Goal: Obtain resource: Obtain resource

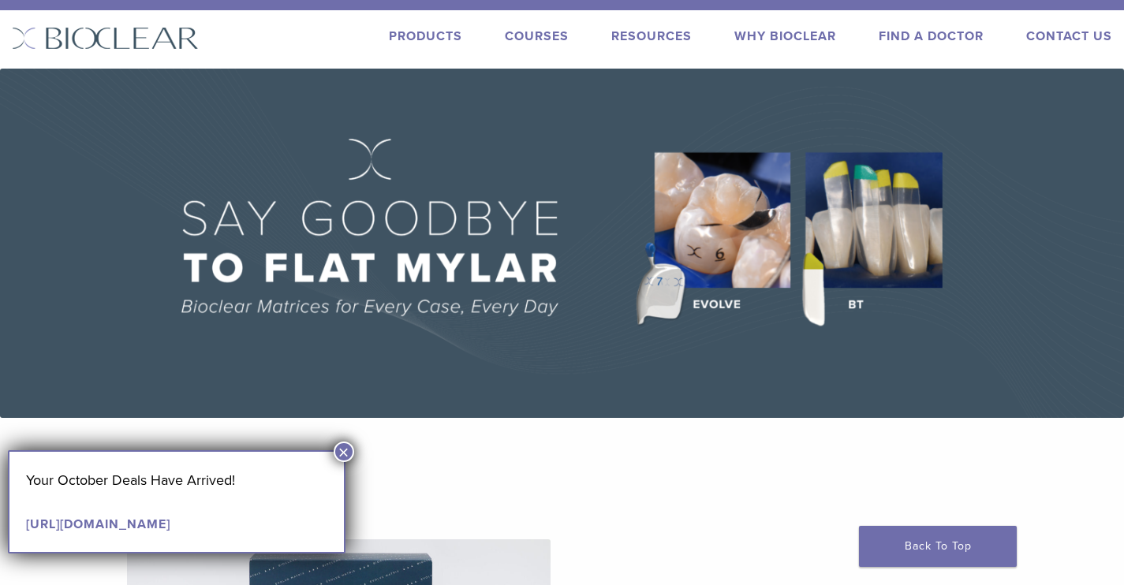
scroll to position [25, 0]
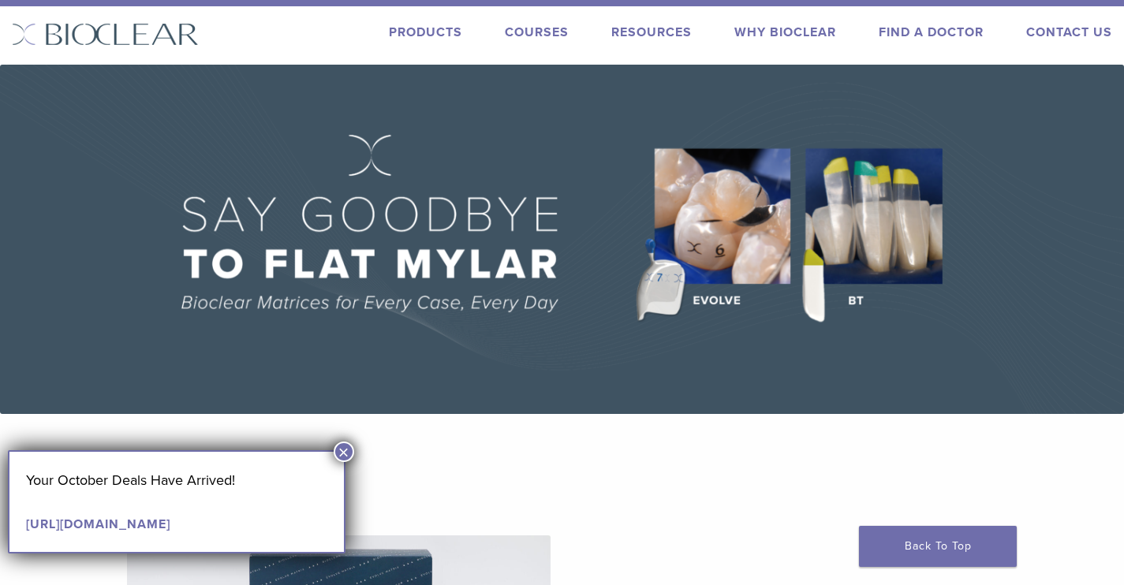
click at [345, 453] on button "×" at bounding box center [344, 452] width 21 height 21
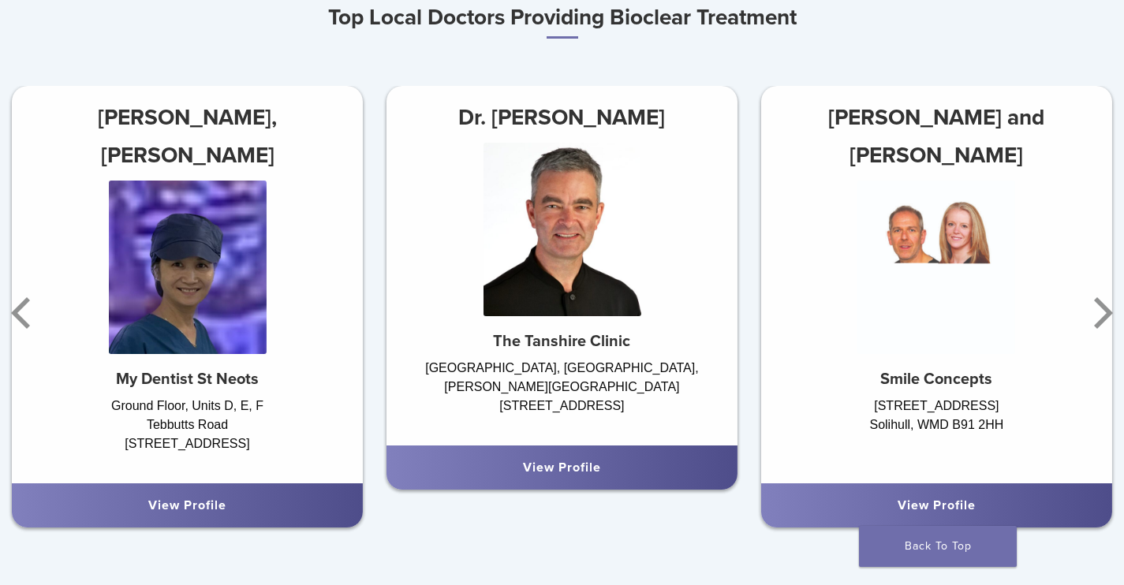
scroll to position [940, 0]
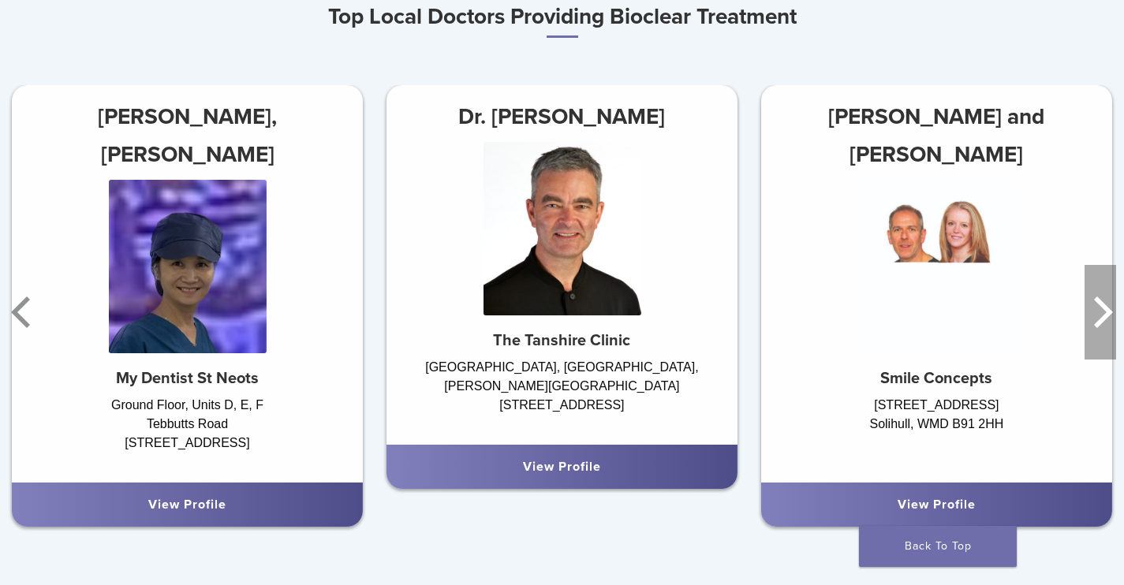
click at [1093, 323] on icon "Next" at bounding box center [1101, 312] width 32 height 95
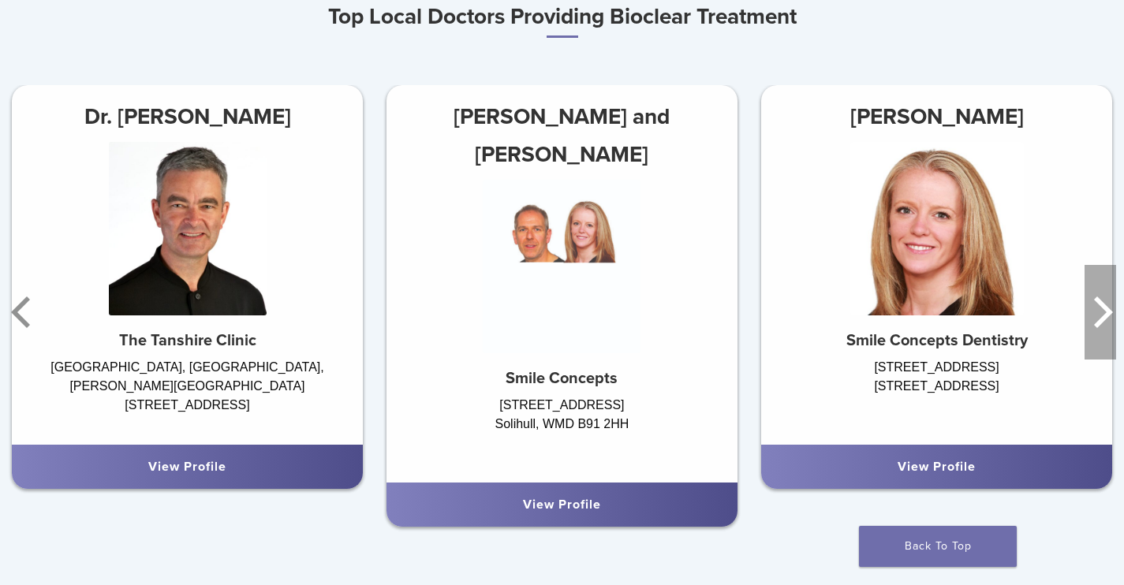
click at [1093, 323] on icon "Next" at bounding box center [1101, 312] width 32 height 95
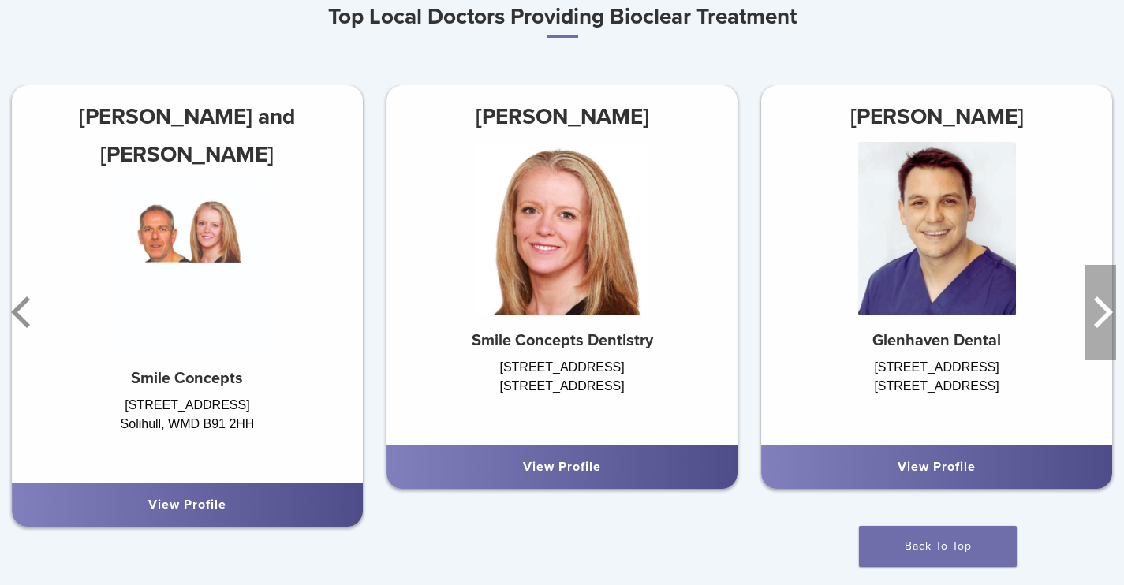
click at [1093, 323] on icon "Next" at bounding box center [1101, 312] width 32 height 95
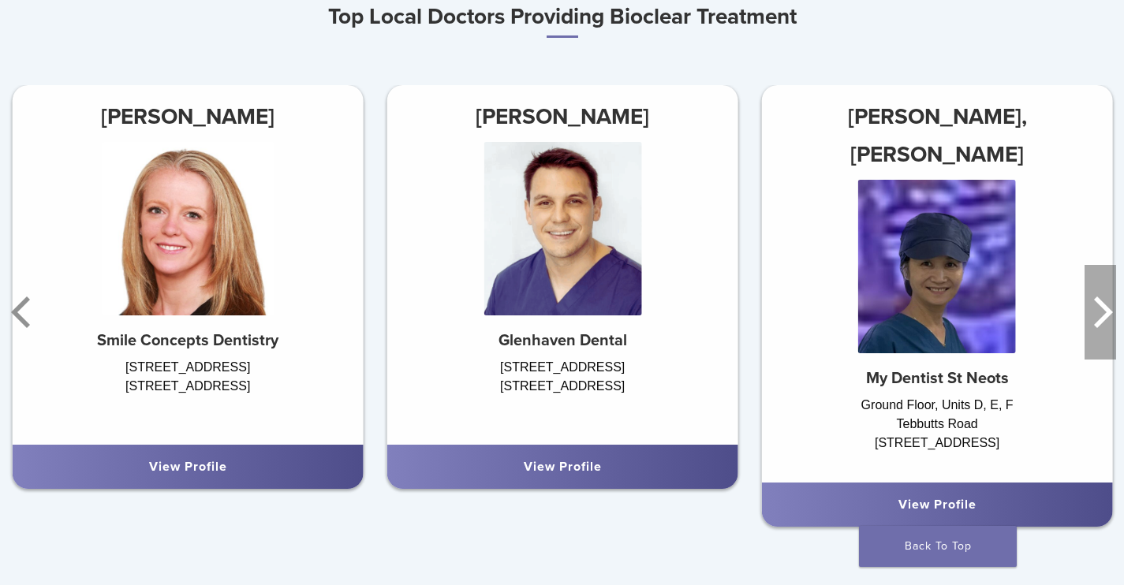
click at [1093, 323] on icon "Next" at bounding box center [1101, 312] width 32 height 95
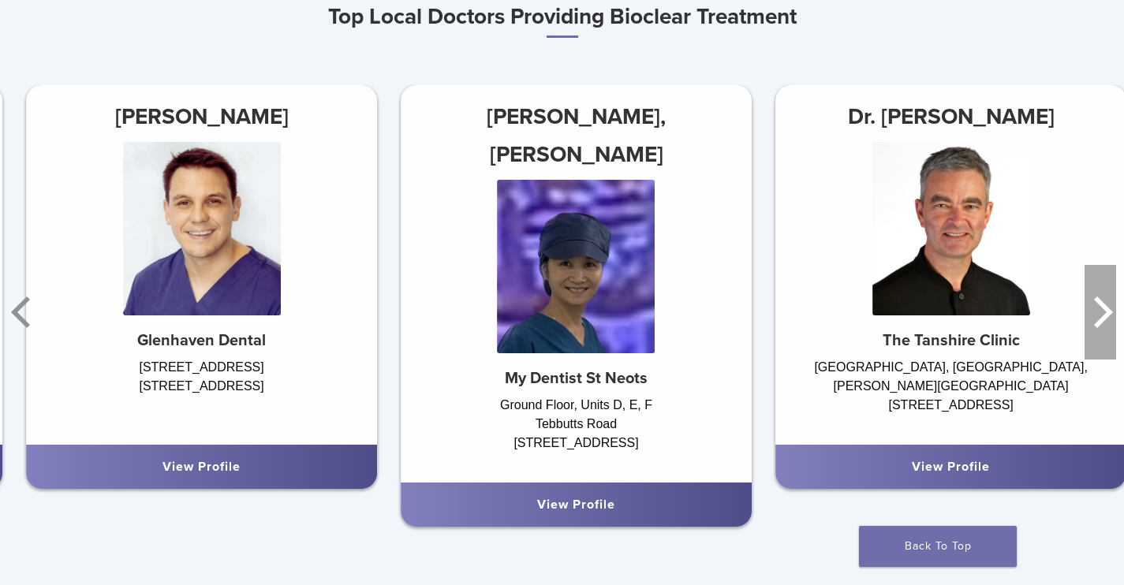
click at [1093, 323] on icon "Next" at bounding box center [1101, 312] width 32 height 95
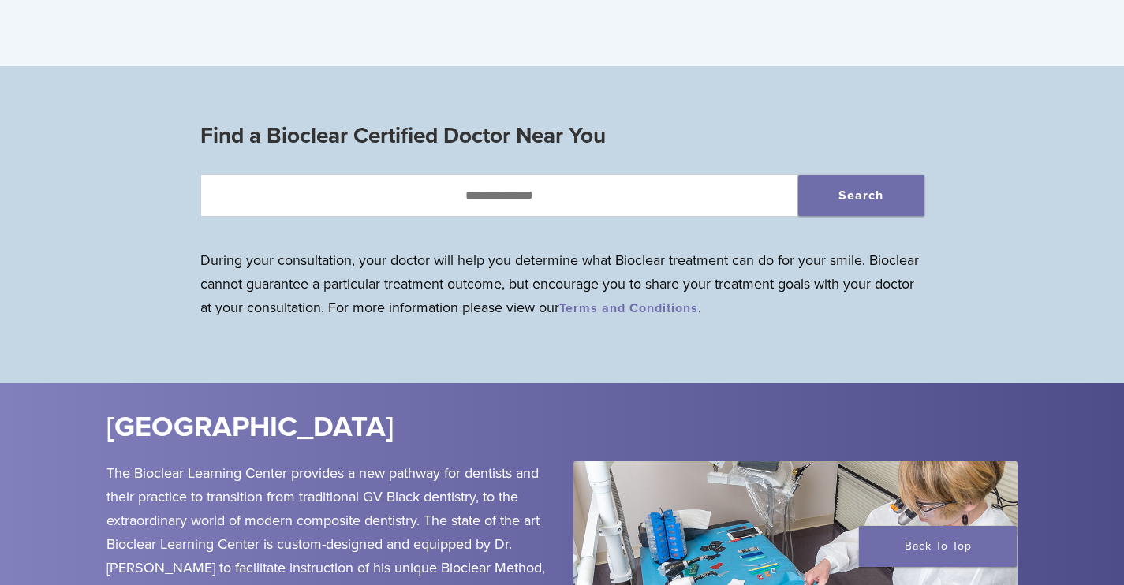
scroll to position [0, 0]
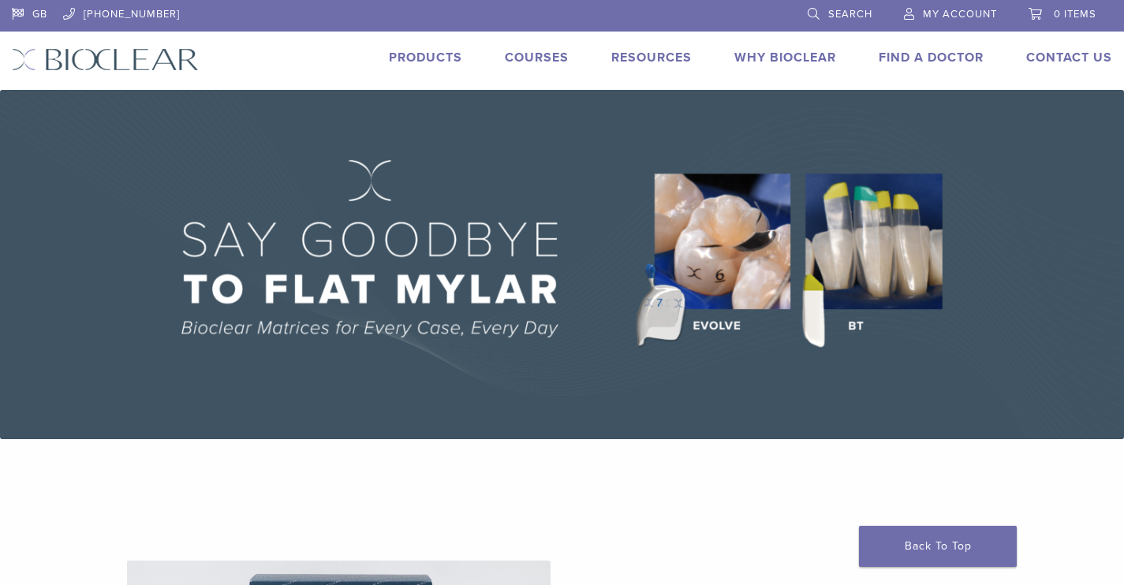
click at [420, 61] on link "Products" at bounding box center [425, 58] width 73 height 16
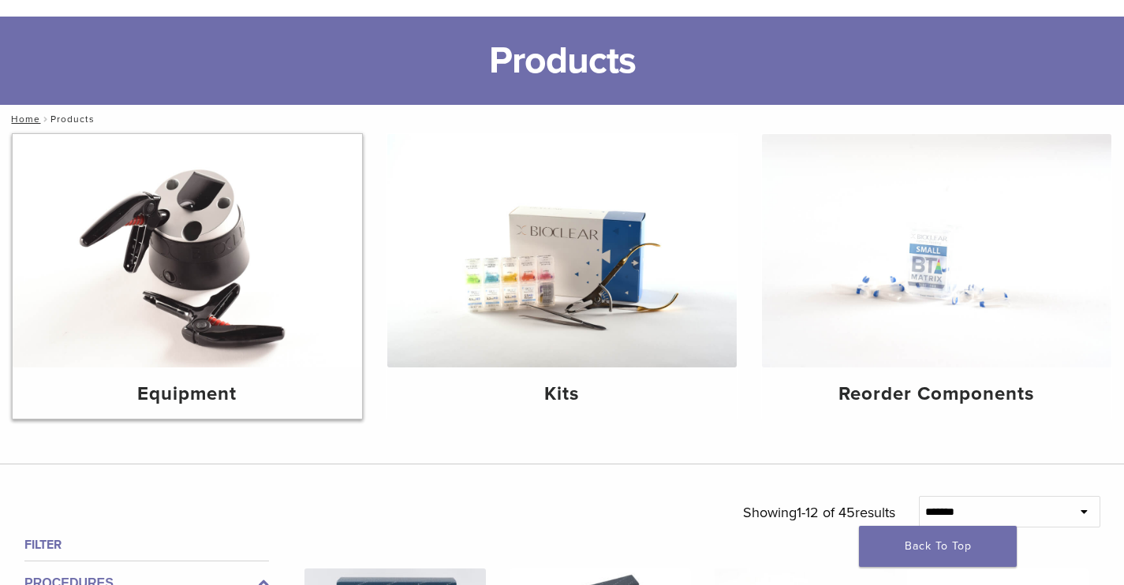
scroll to position [77, 0]
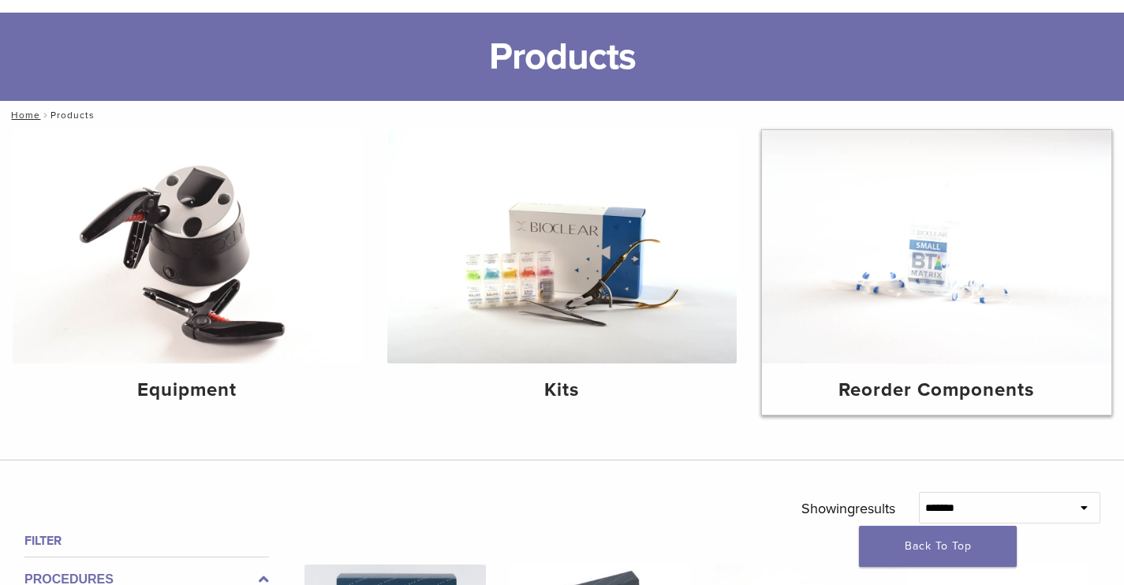
click at [887, 270] on img at bounding box center [936, 246] width 349 height 233
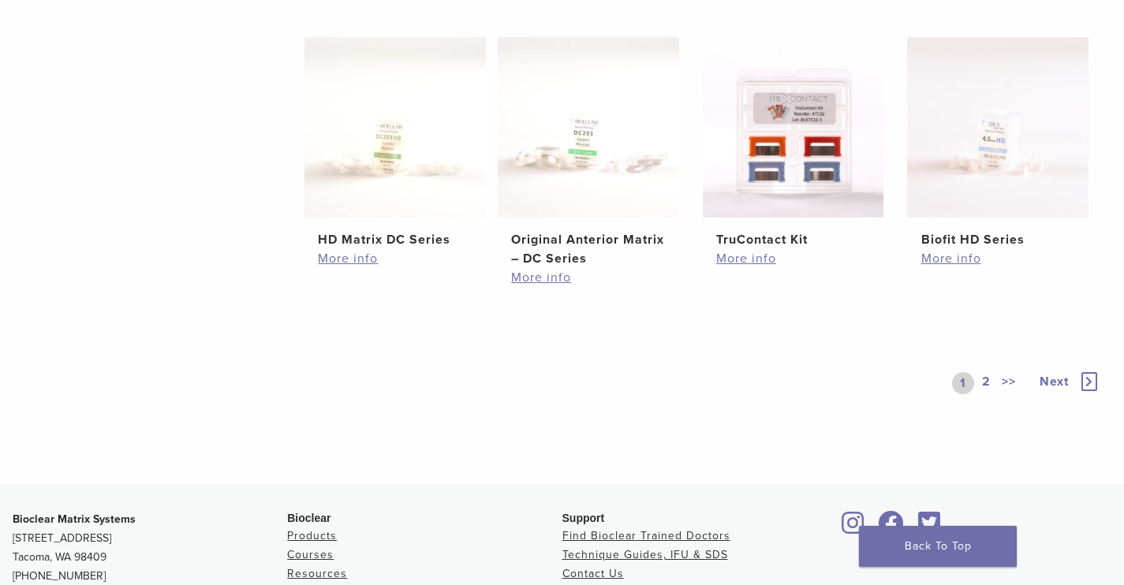
scroll to position [902, 0]
click at [986, 381] on link "2" at bounding box center [986, 383] width 15 height 22
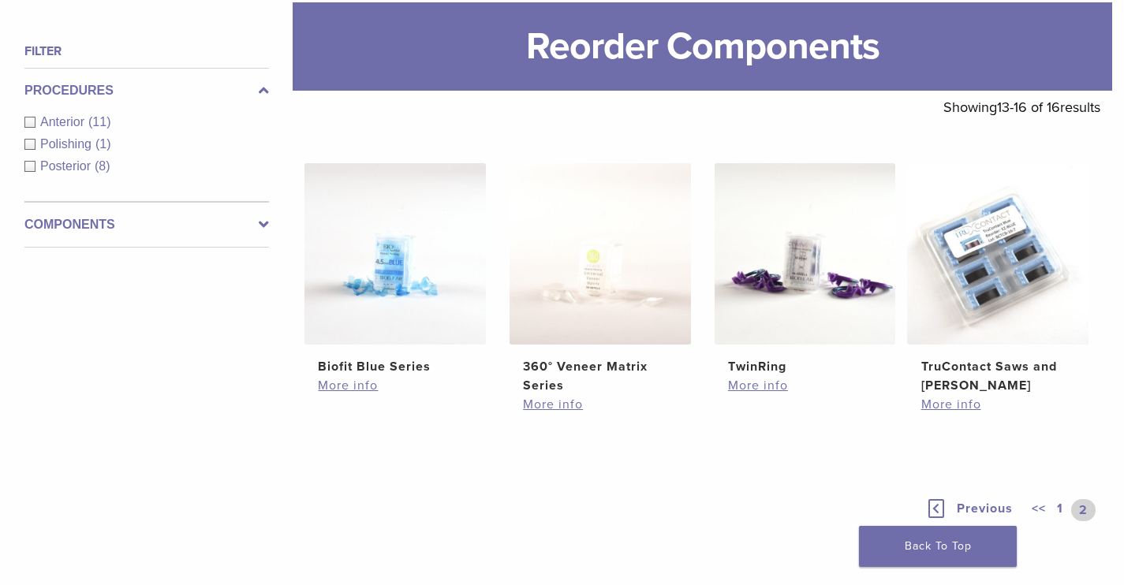
scroll to position [206, 0]
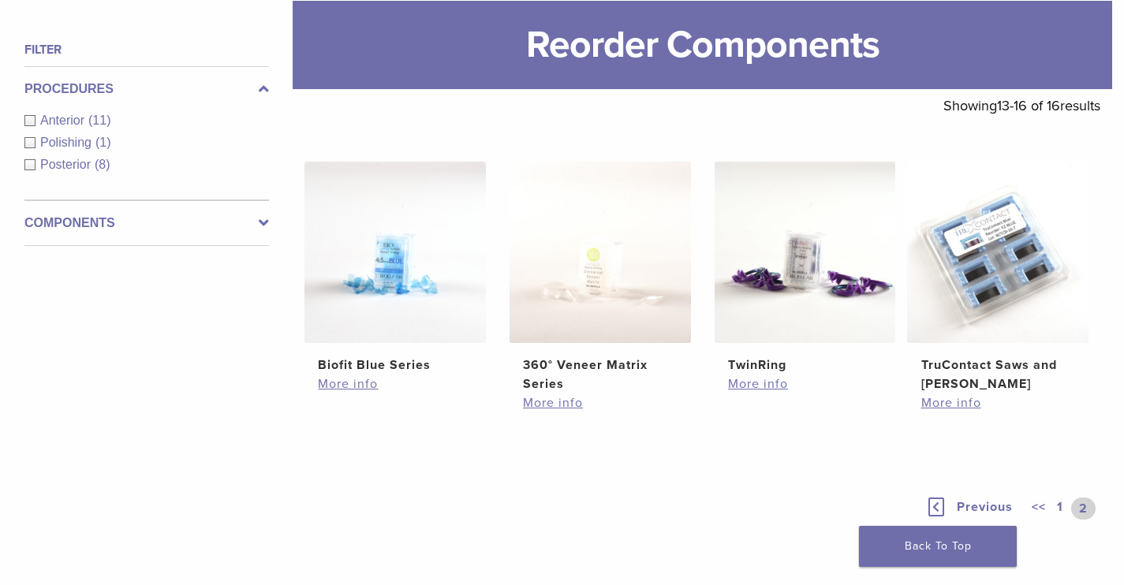
click at [1059, 504] on link "1" at bounding box center [1060, 509] width 13 height 22
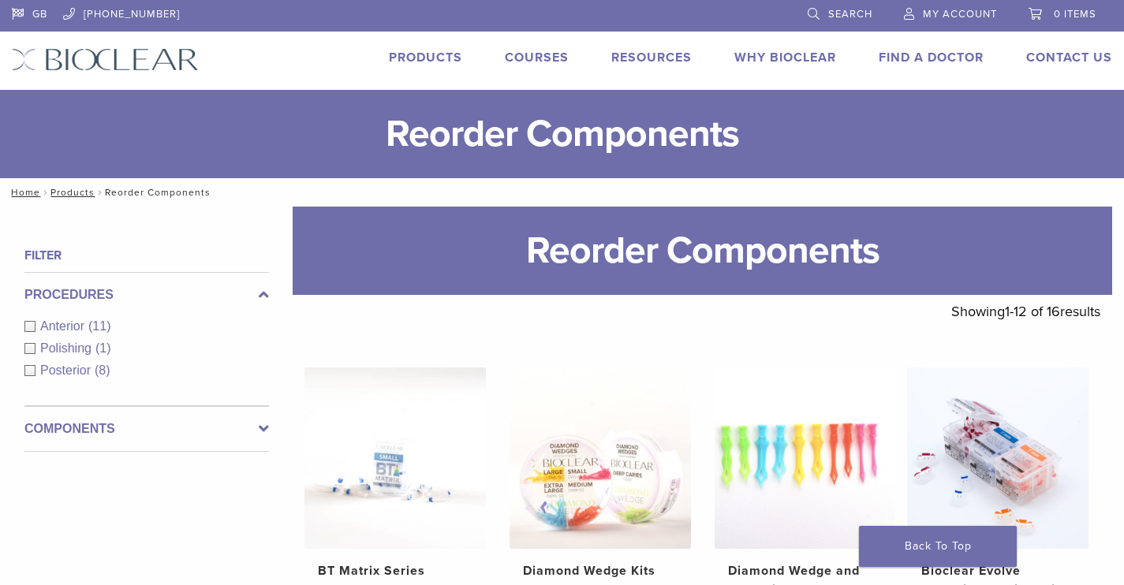
click at [417, 50] on link "Products" at bounding box center [425, 58] width 73 height 16
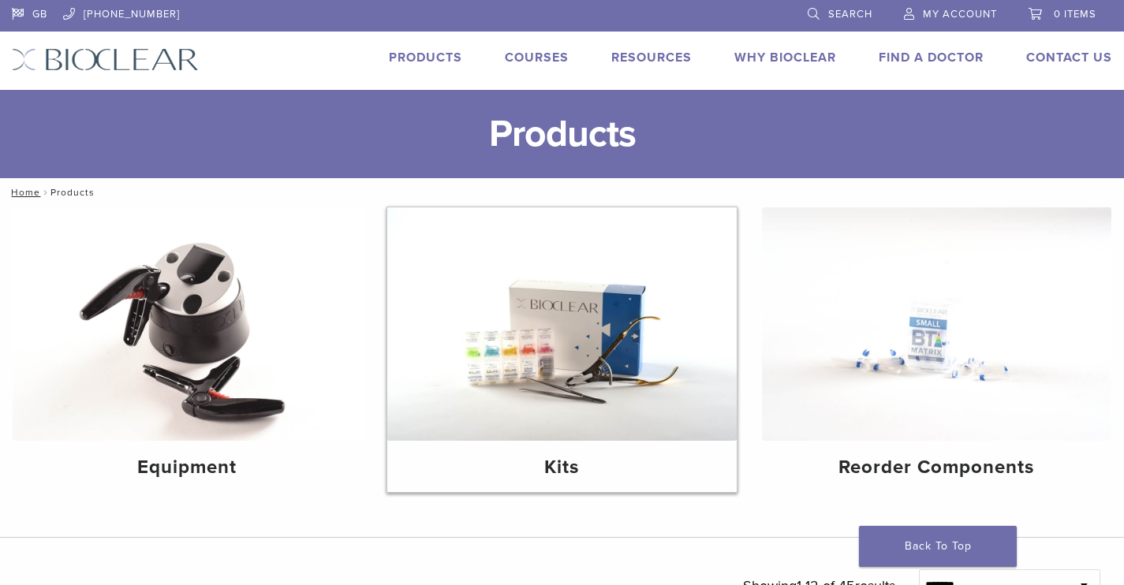
click at [545, 339] on img at bounding box center [561, 323] width 349 height 233
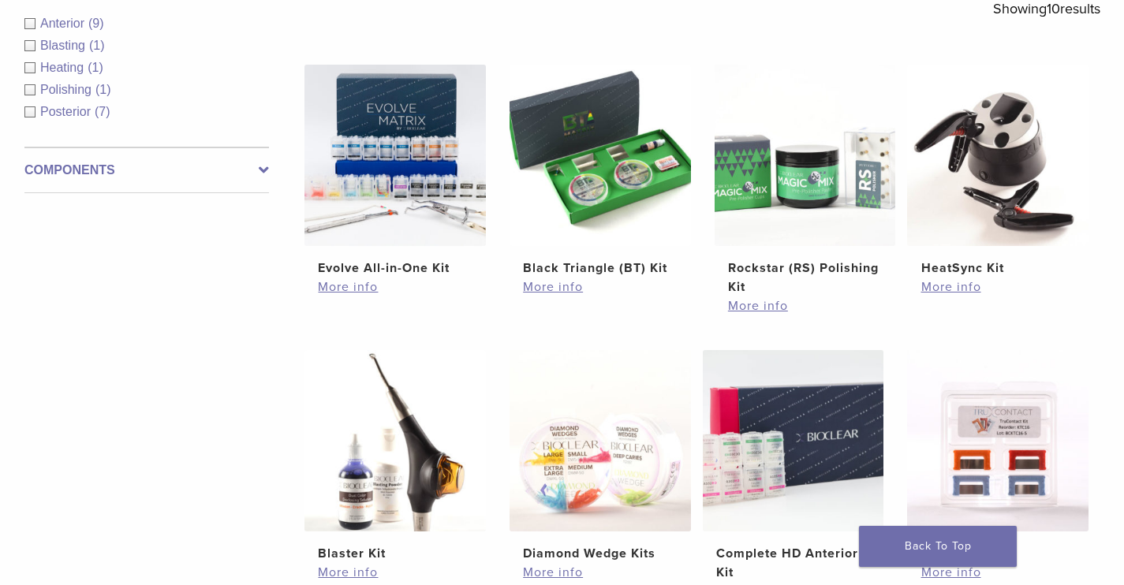
scroll to position [316, 0]
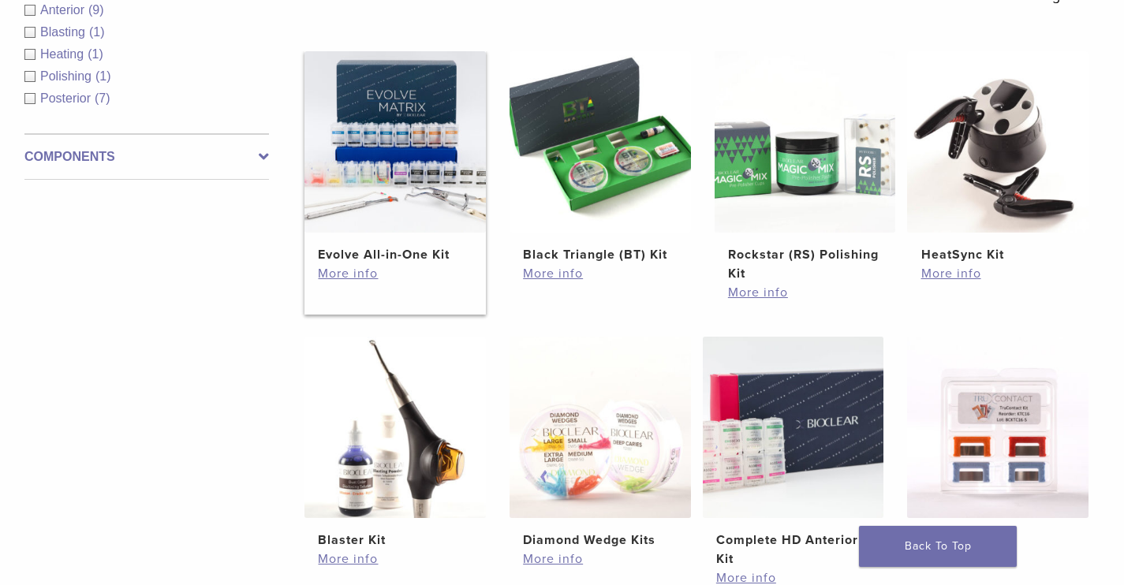
click at [368, 232] on img at bounding box center [394, 141] width 181 height 181
click at [619, 155] on img at bounding box center [600, 141] width 181 height 181
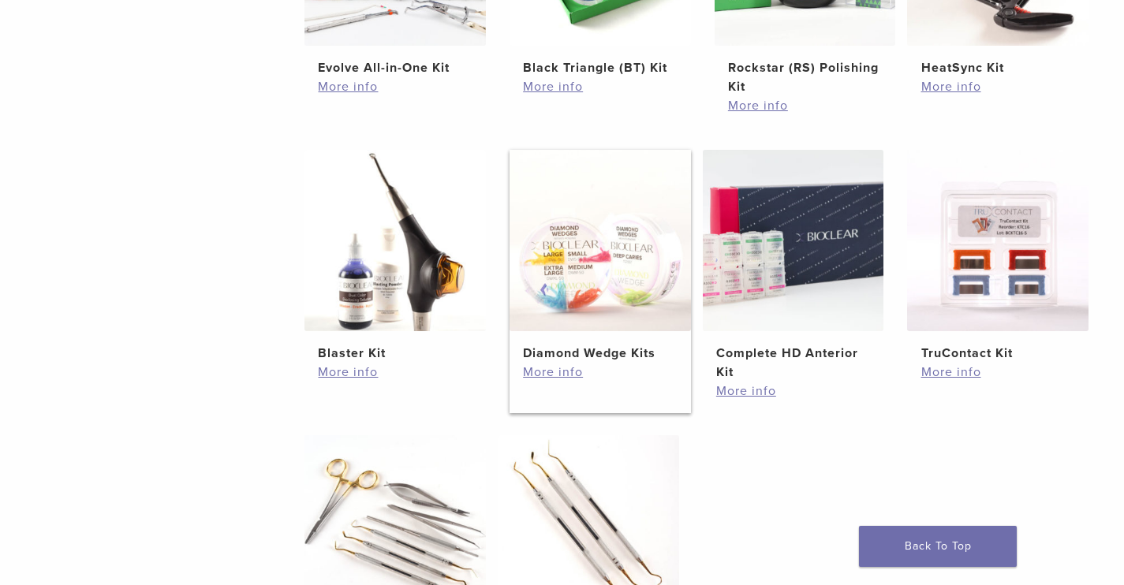
scroll to position [507, 0]
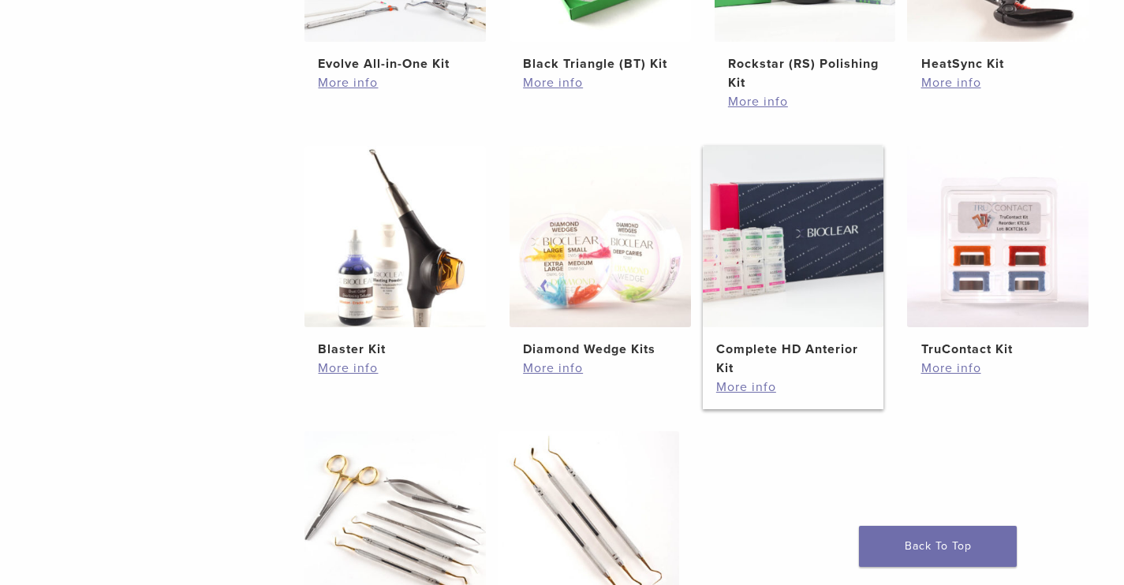
click at [780, 225] on img at bounding box center [793, 236] width 181 height 181
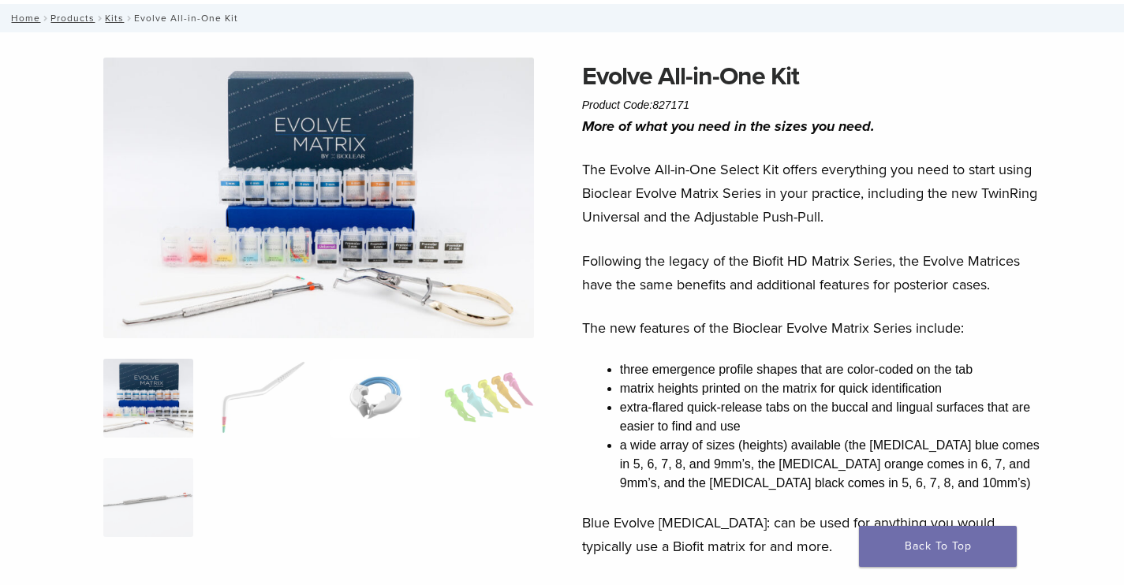
scroll to position [77, 0]
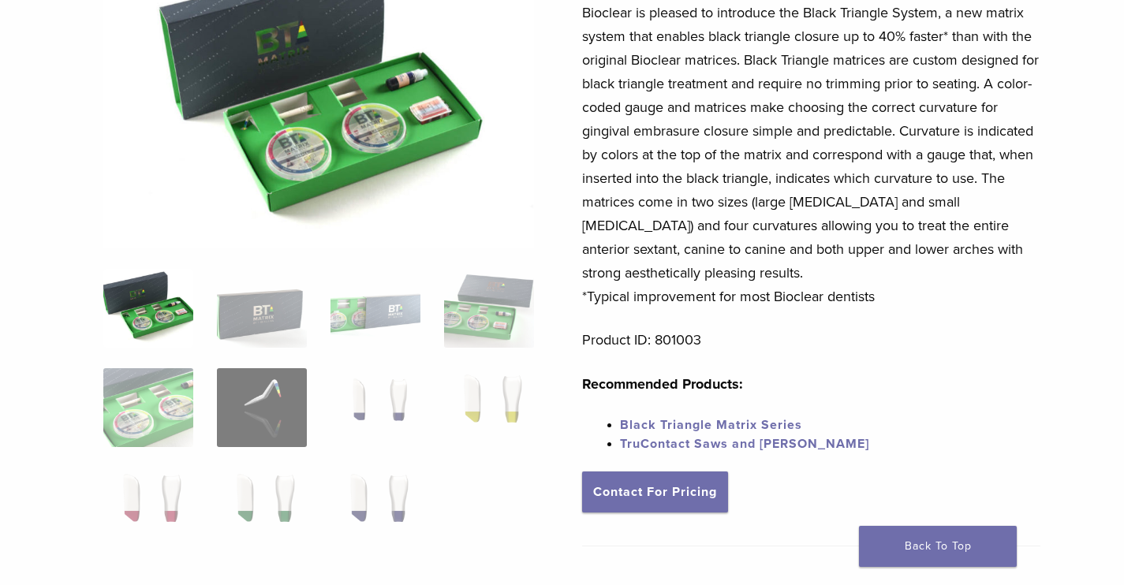
scroll to position [201, 0]
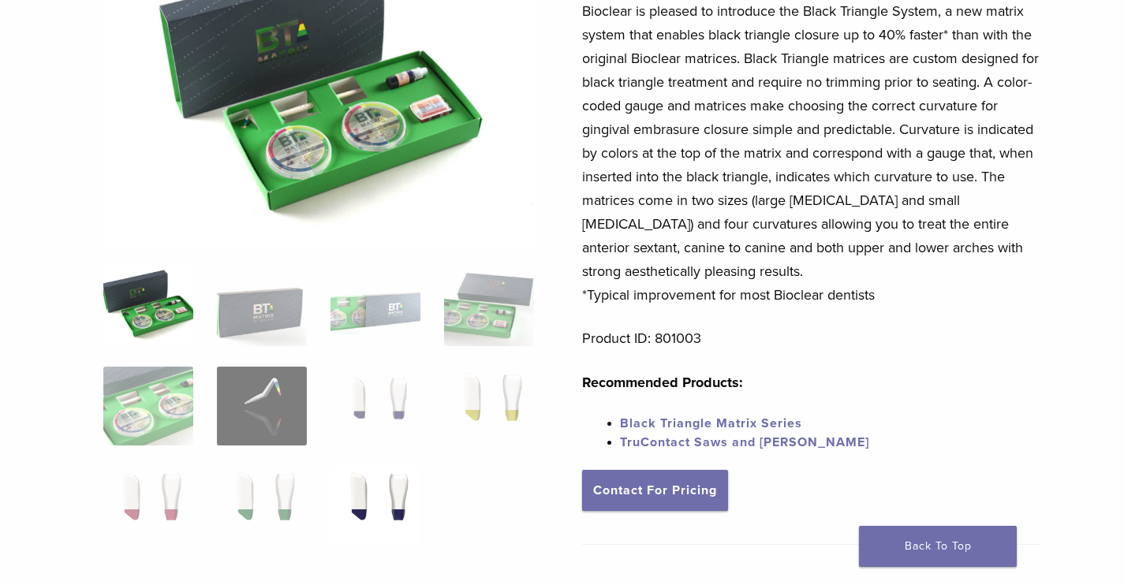
click at [391, 480] on img at bounding box center [376, 505] width 90 height 79
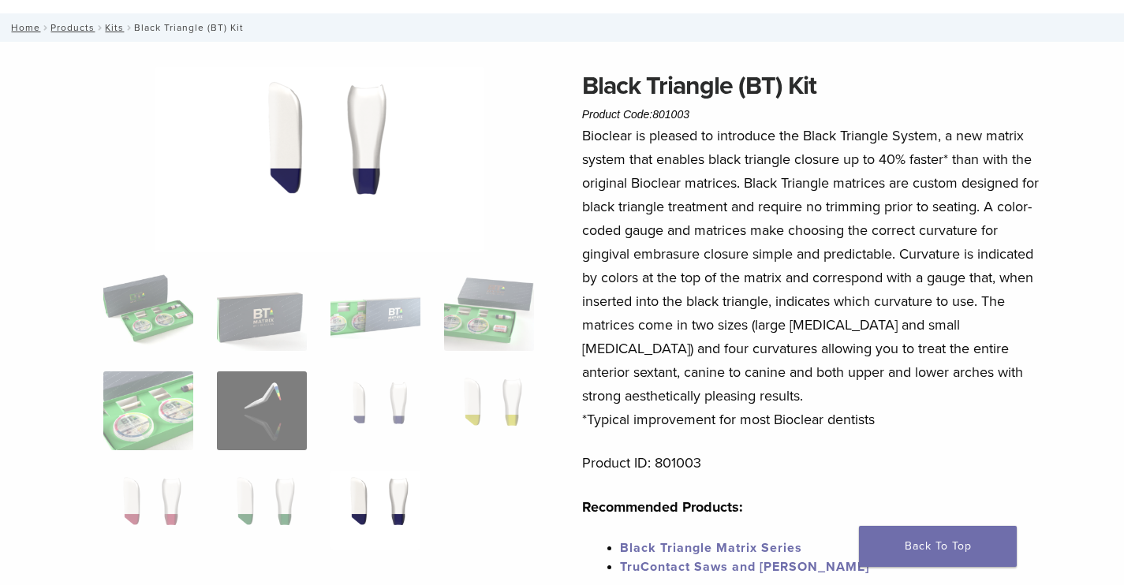
scroll to position [79, 0]
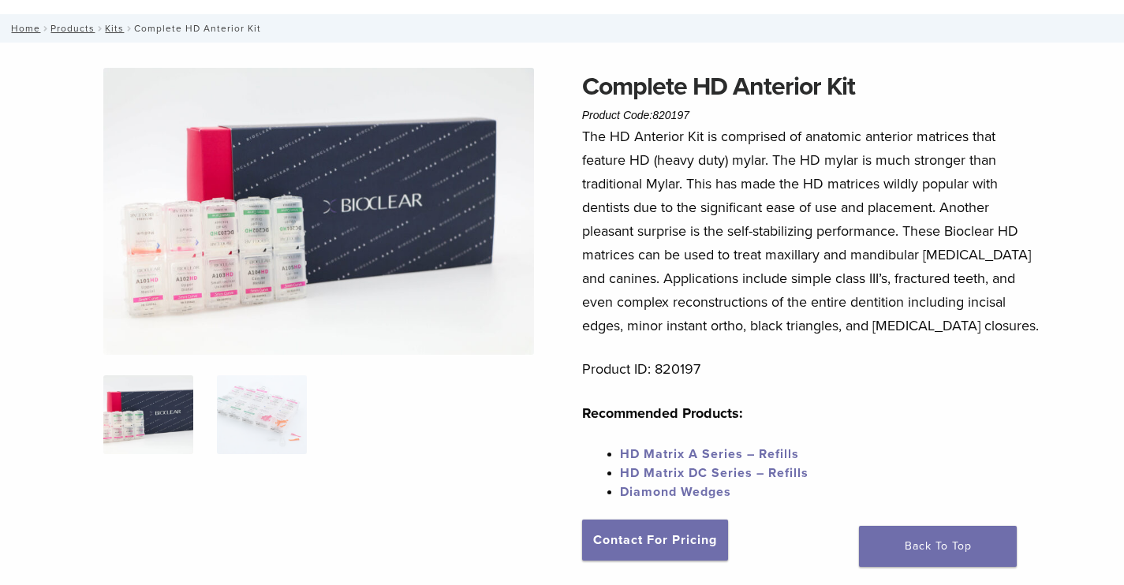
scroll to position [77, 0]
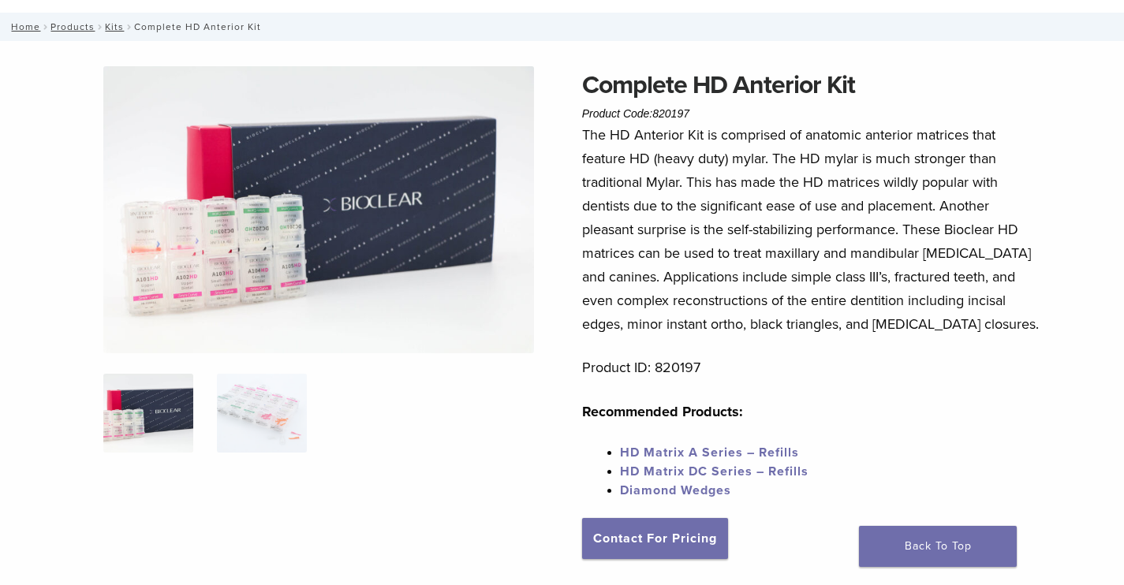
click at [239, 240] on img at bounding box center [318, 209] width 431 height 287
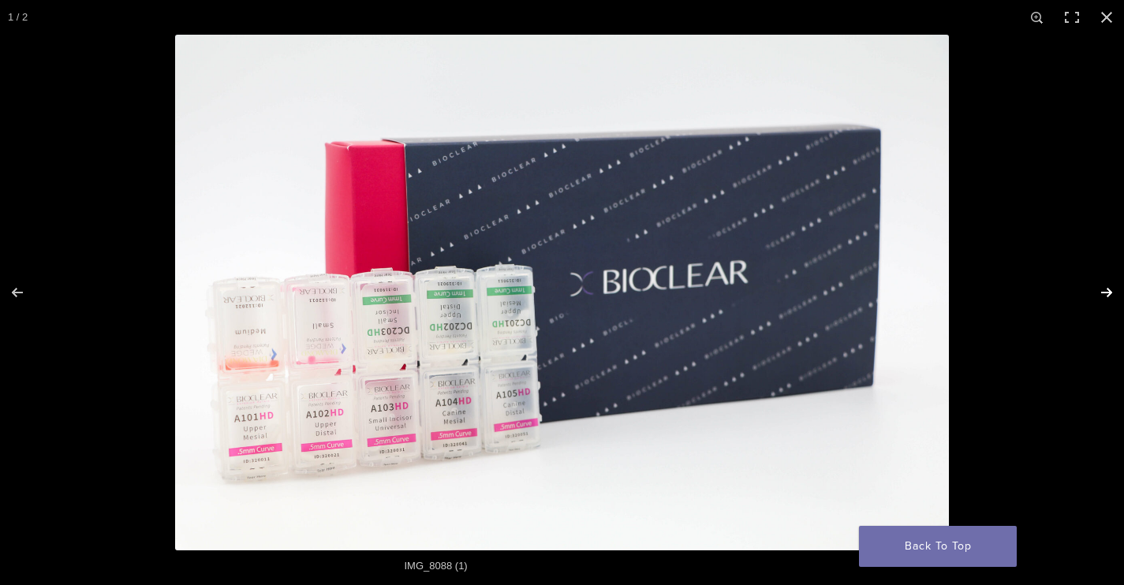
click at [1117, 295] on button "Next (arrow right)" at bounding box center [1096, 292] width 55 height 79
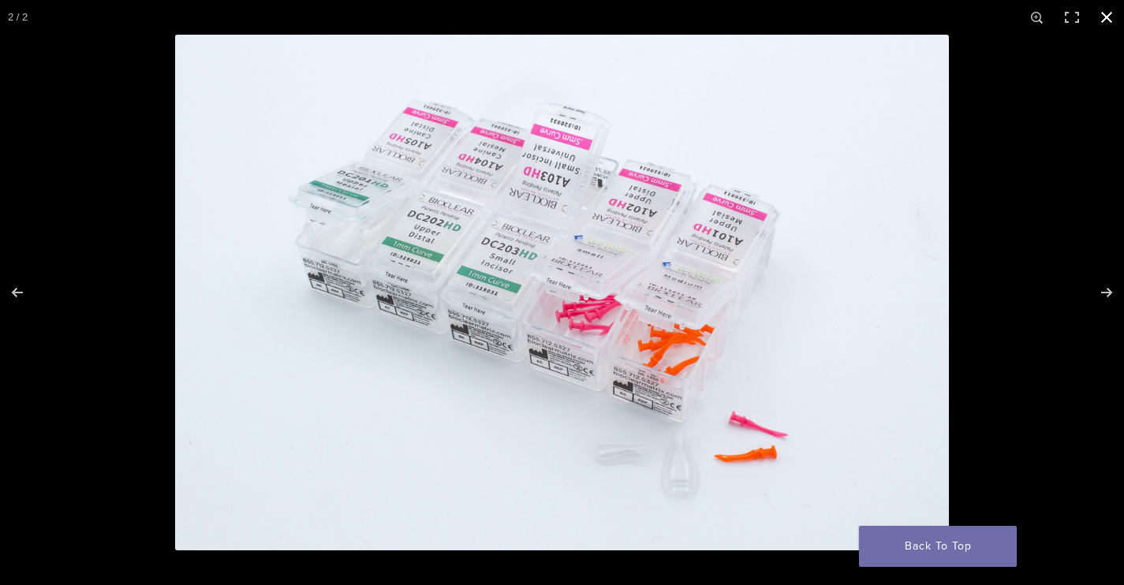
click at [1108, 13] on button "Close (Esc)" at bounding box center [1106, 17] width 35 height 35
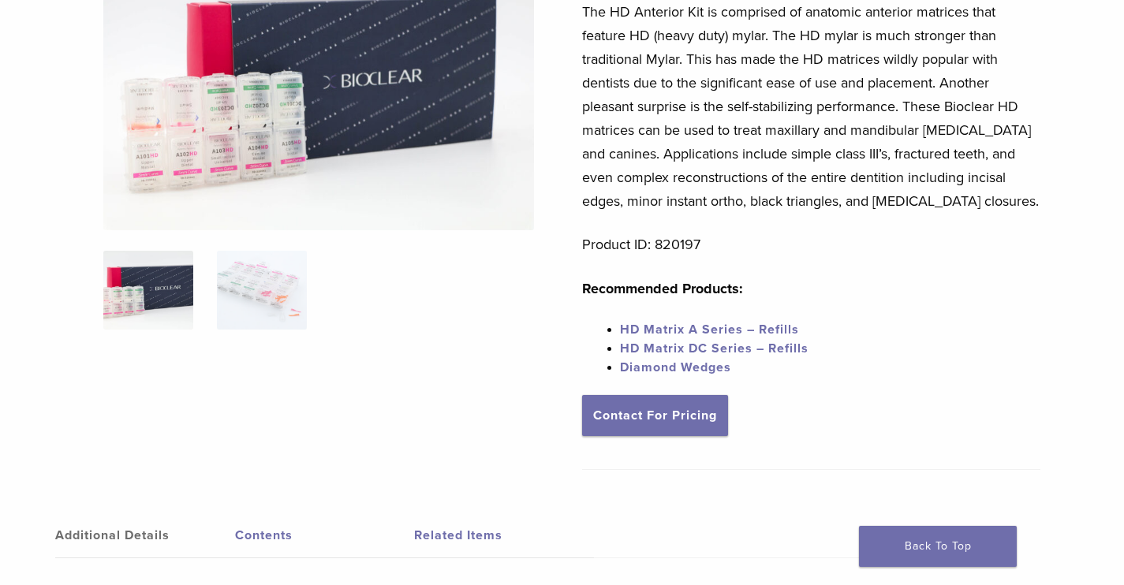
scroll to position [207, 0]
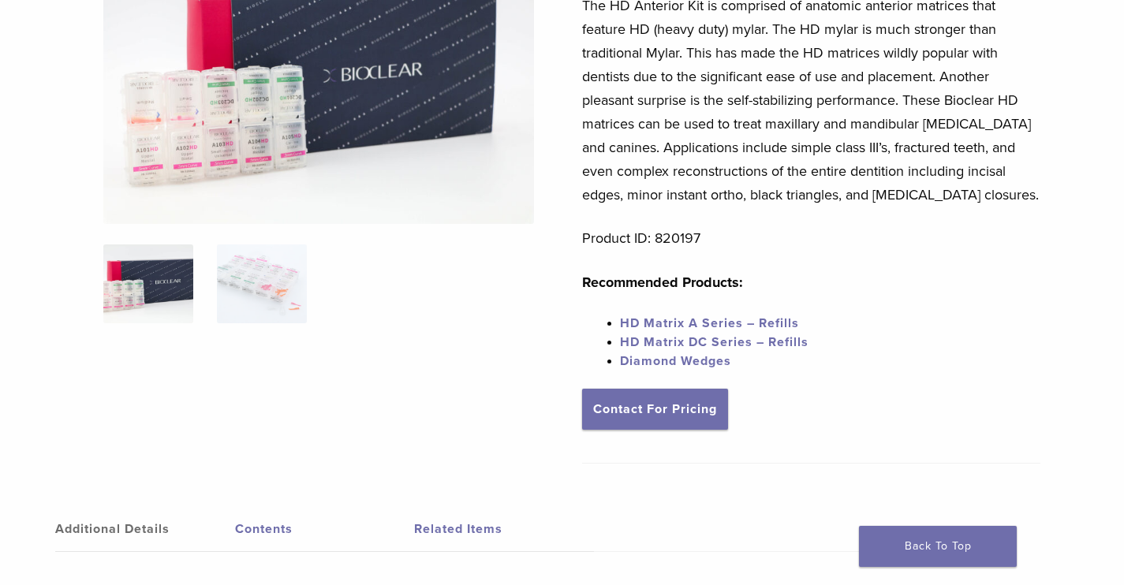
click at [742, 325] on link "HD Matrix A Series – Refills" at bounding box center [709, 324] width 179 height 16
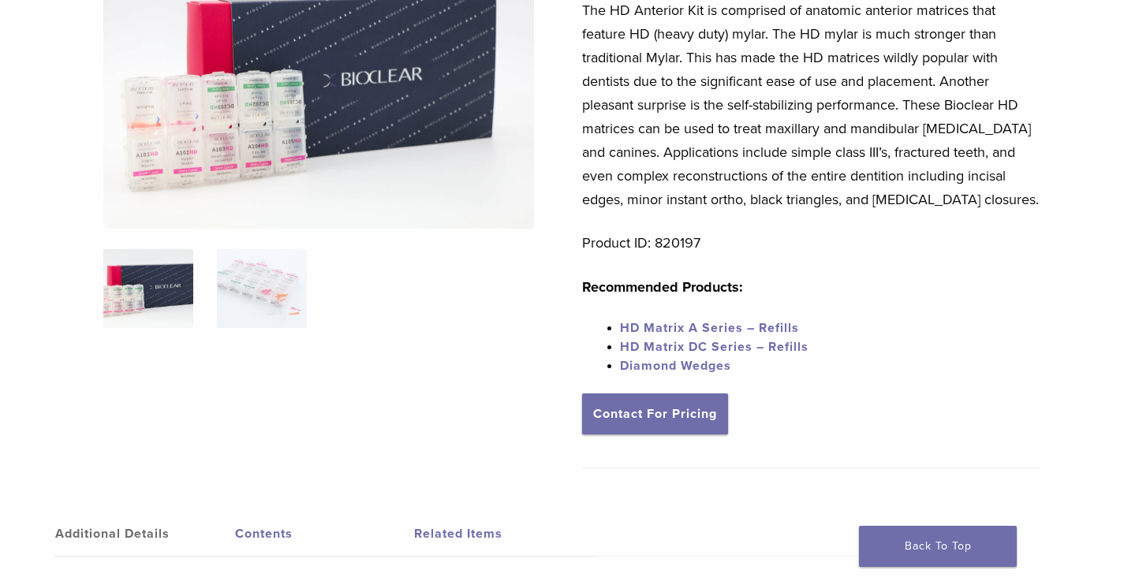
scroll to position [204, 0]
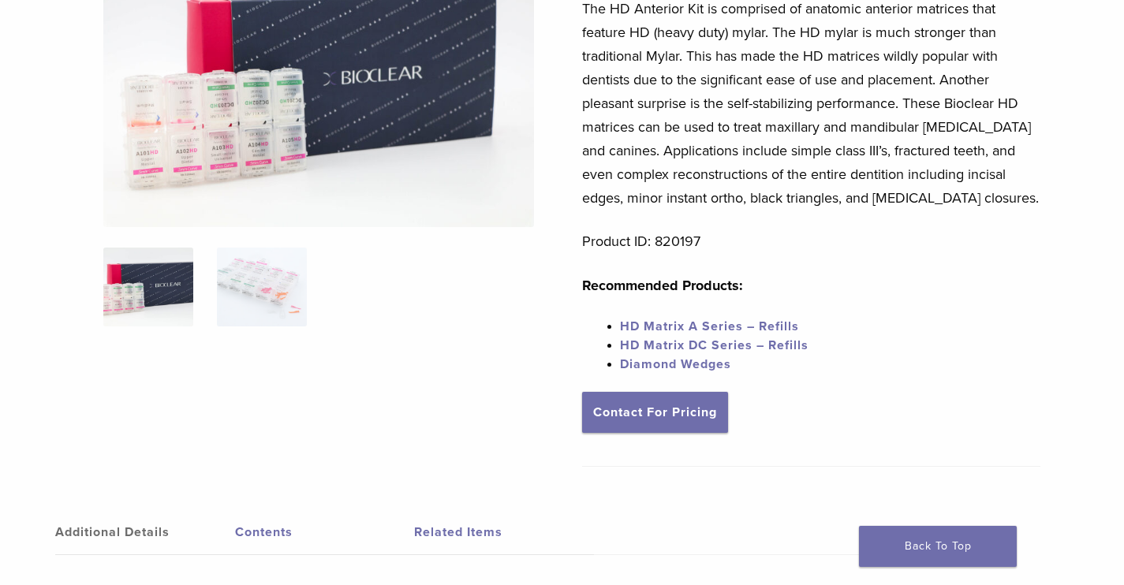
click at [707, 323] on link "HD Matrix A Series – Refills" at bounding box center [709, 327] width 179 height 16
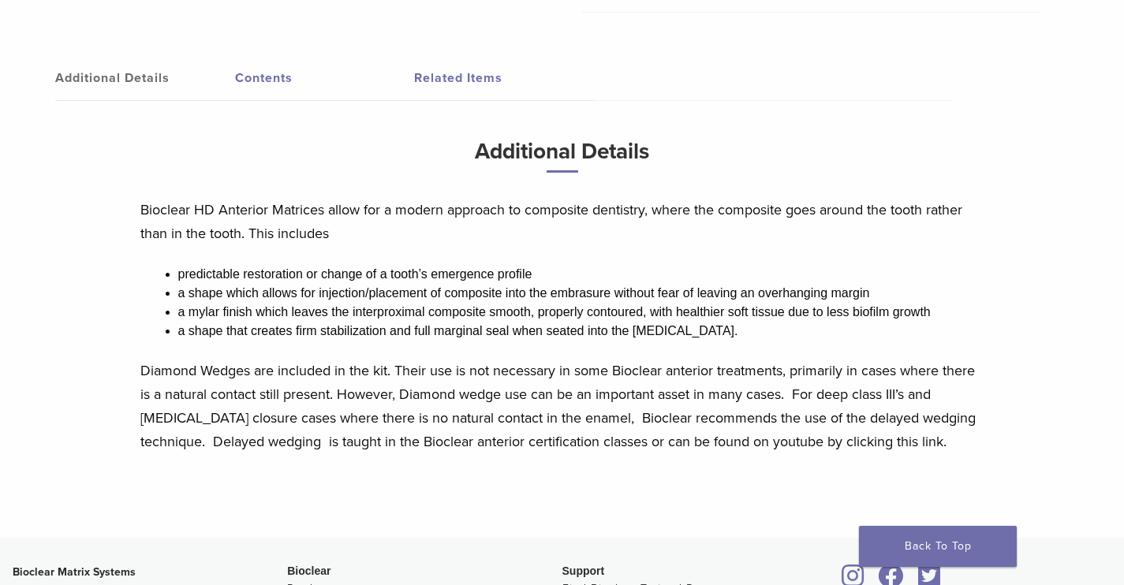
scroll to position [657, 0]
click at [301, 51] on div "Additional Details Contents Related Items Additional Details Bioclear HD Anteri…" at bounding box center [562, 281] width 1100 height 514
click at [281, 77] on link "Contents" at bounding box center [325, 79] width 180 height 44
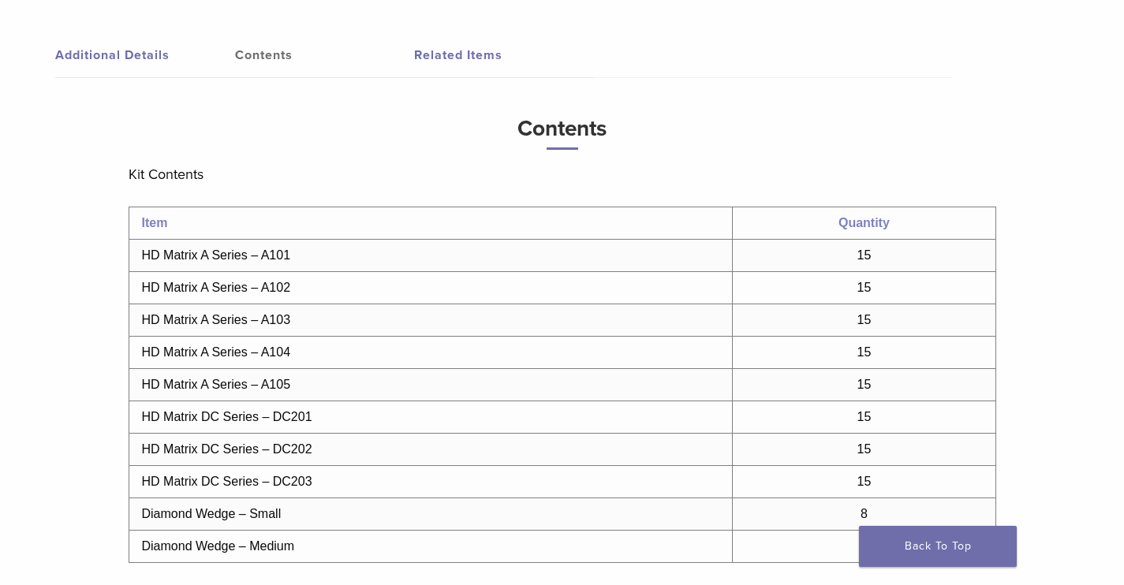
scroll to position [687, 0]
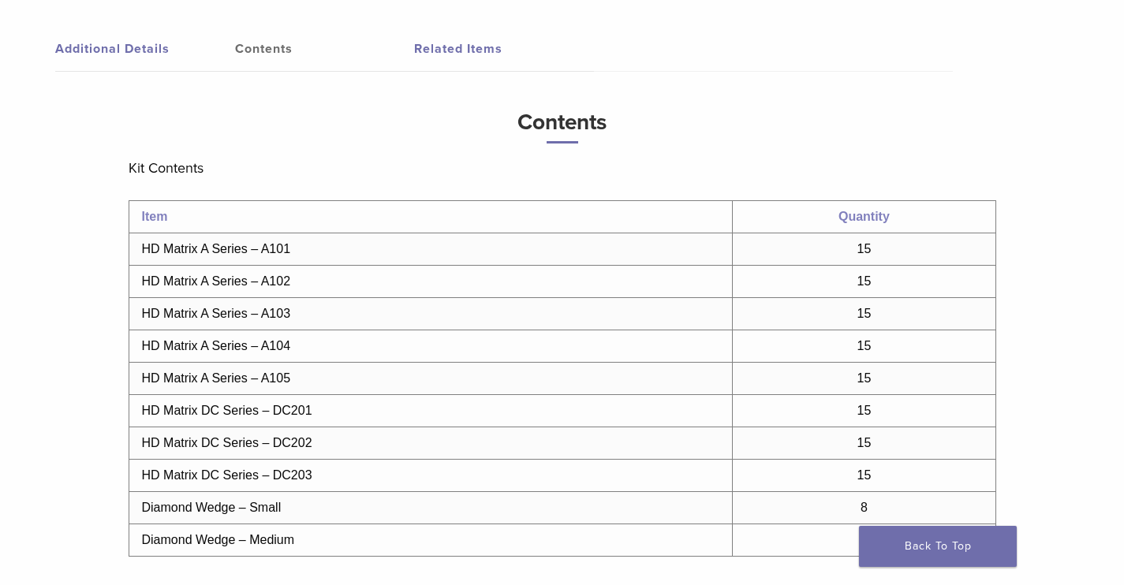
click at [364, 332] on td "HD Matrix A Series – A104" at bounding box center [431, 346] width 604 height 32
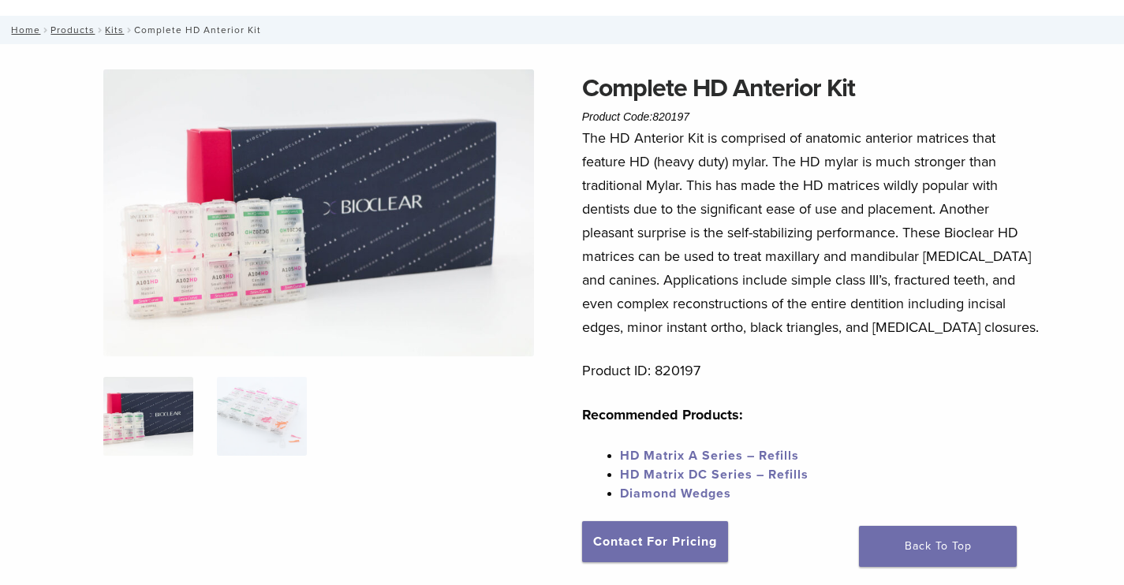
scroll to position [0, 0]
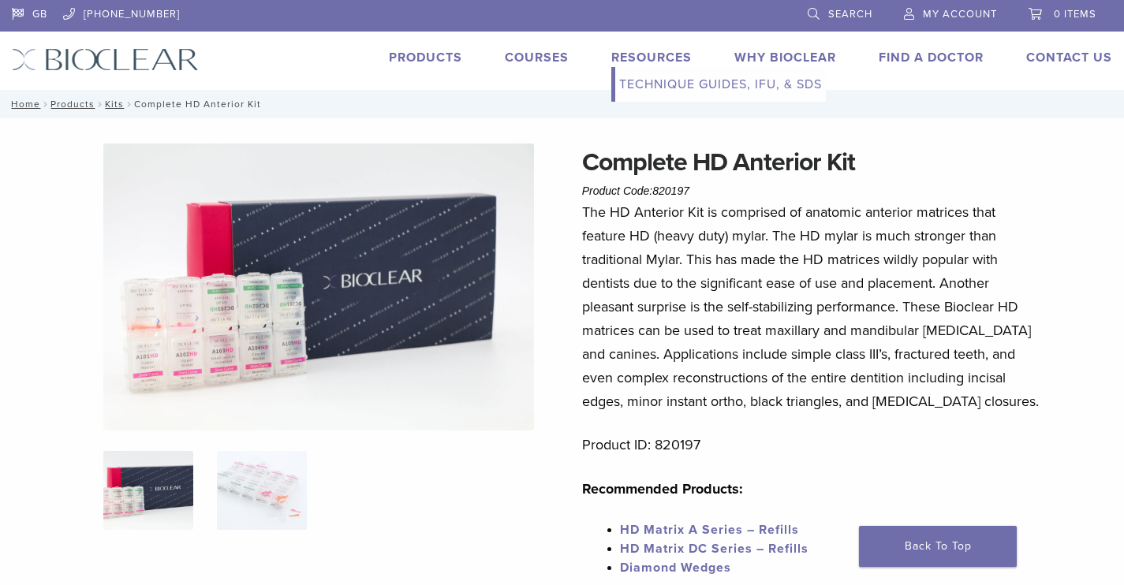
click at [663, 50] on link "Resources" at bounding box center [651, 58] width 80 height 16
click at [668, 82] on link "Technique Guides, IFU, & SDS" at bounding box center [720, 84] width 211 height 35
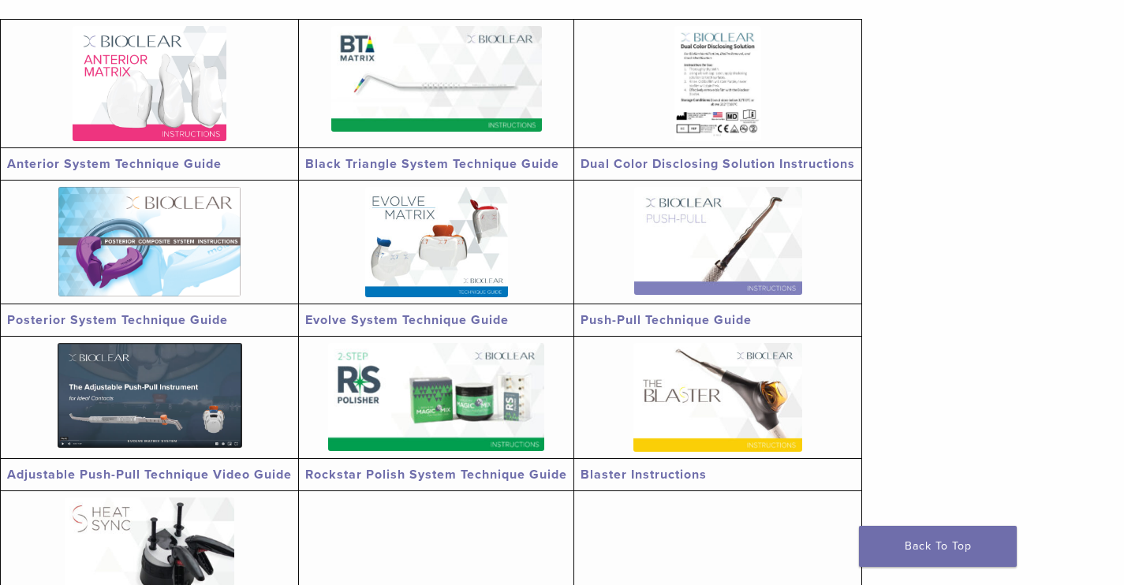
scroll to position [336, 0]
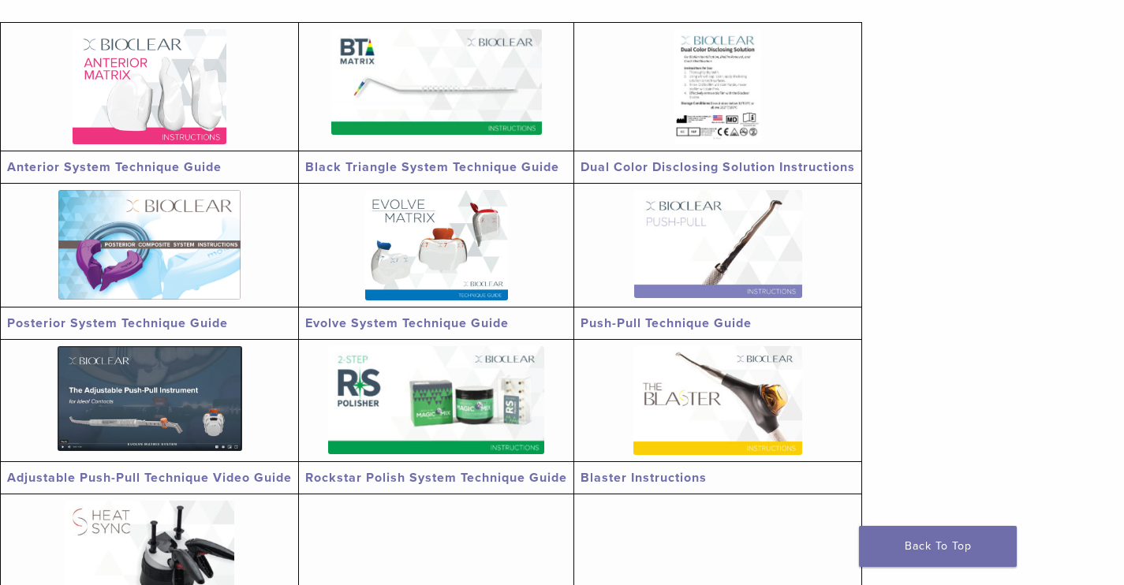
click at [188, 161] on link "Anterior System Technique Guide" at bounding box center [114, 167] width 215 height 16
